Goal: Find specific page/section: Find specific page/section

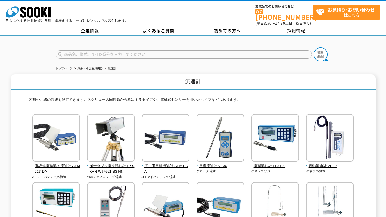
click at [148, 50] on input "text" at bounding box center [184, 54] width 257 height 8
paste input "TYPE37i"
type input "TYPE37i"
click at [321, 49] on img at bounding box center [321, 54] width 14 height 14
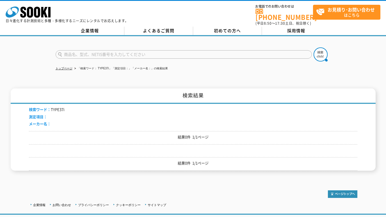
click at [102, 50] on input "text" at bounding box center [184, 54] width 257 height 8
paste input "TYPE37i"
type input "TYPE37i"
click at [314, 47] on button at bounding box center [321, 54] width 14 height 14
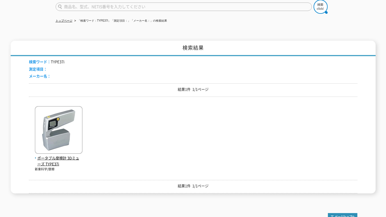
scroll to position [94, 0]
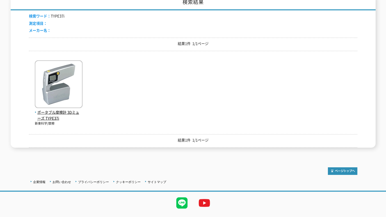
click at [45, 91] on img at bounding box center [59, 84] width 48 height 49
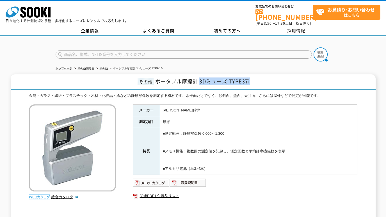
drag, startPoint x: 201, startPoint y: 76, endPoint x: 252, endPoint y: 76, distance: 51.4
click at [252, 76] on h1 "その他 ポータブル摩擦計 3Dミューズ TYPE37i" at bounding box center [193, 82] width 365 height 16
copy span "3Dミューズ TYPE37i"
